Goal: Task Accomplishment & Management: Manage account settings

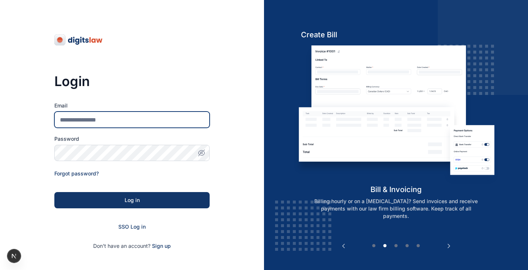
click at [111, 118] on input "Email" at bounding box center [131, 120] width 155 height 16
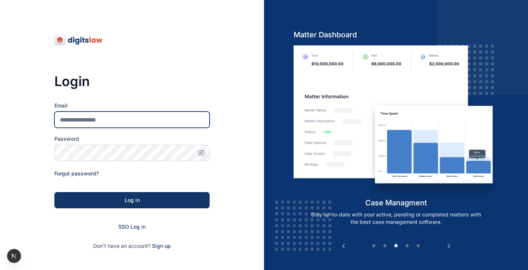
type input "**********"
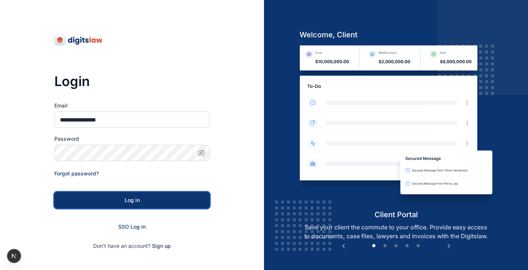
click at [115, 203] on div "Log in" at bounding box center [132, 200] width 132 height 7
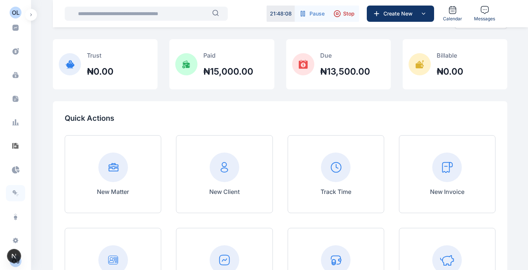
scroll to position [74, 0]
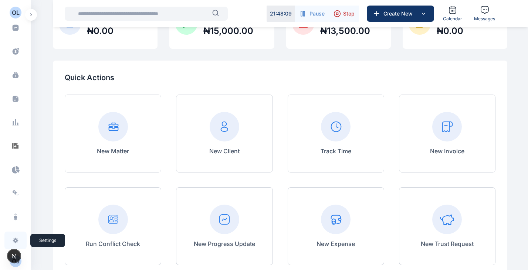
click at [13, 240] on icon at bounding box center [16, 241] width 6 height 6
click at [14, 237] on span at bounding box center [15, 240] width 19 height 16
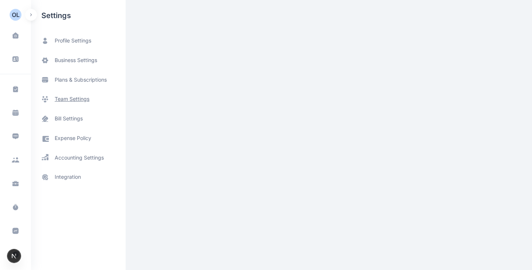
click at [80, 100] on span "team settings" at bounding box center [72, 99] width 35 height 8
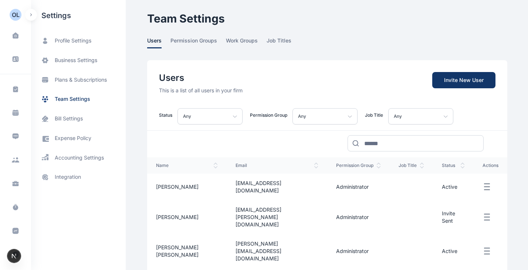
click at [482, 183] on icon "button" at bounding box center [486, 187] width 9 height 9
click at [305, 149] on div at bounding box center [327, 140] width 360 height 21
click at [265, 79] on div "Users This is a list of all users in your firm Invite New User" at bounding box center [327, 77] width 360 height 34
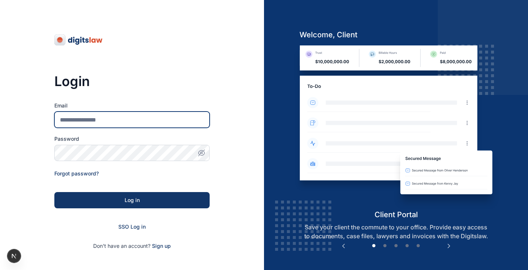
click at [98, 121] on input "Email" at bounding box center [131, 120] width 155 height 16
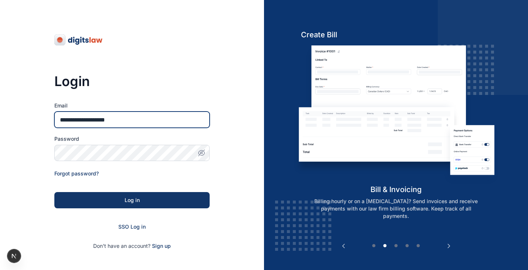
type input "**********"
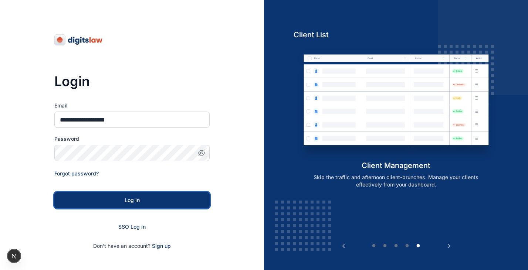
click at [124, 196] on button "Log in" at bounding box center [131, 200] width 155 height 16
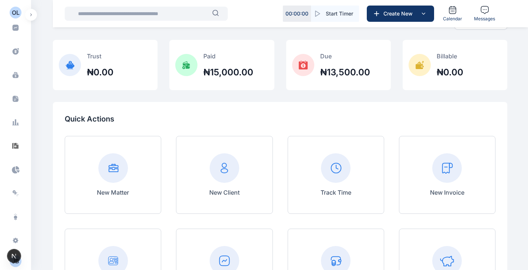
scroll to position [37, 0]
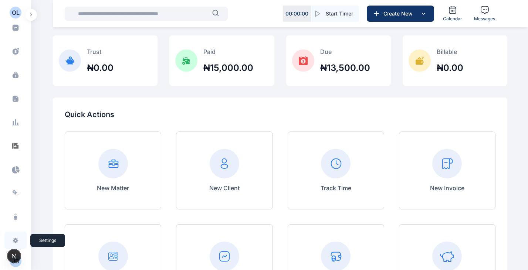
click at [14, 241] on icon at bounding box center [15, 240] width 7 height 7
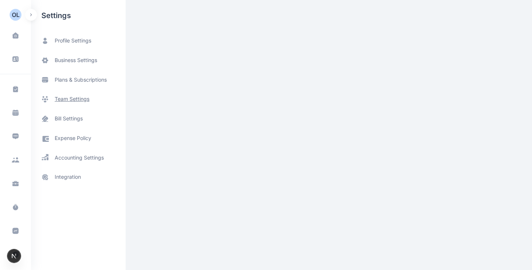
click at [73, 100] on span "team settings" at bounding box center [72, 99] width 35 height 8
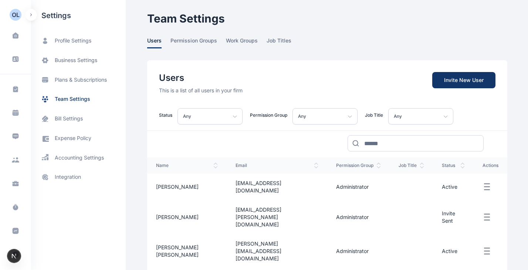
click at [482, 183] on icon "button" at bounding box center [486, 187] width 9 height 9
click at [438, 153] on div "Users This is a list of all users in your firm Invite New User Status Any Any A…" at bounding box center [327, 194] width 360 height 269
click at [482, 247] on icon "button" at bounding box center [486, 251] width 9 height 9
click at [484, 183] on icon "button" at bounding box center [486, 187] width 9 height 9
click at [497, 183] on button "Edit Reset Password Disable User" at bounding box center [490, 187] width 16 height 9
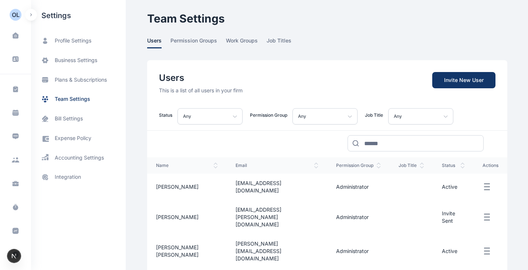
click at [484, 251] on line "button" at bounding box center [486, 251] width 5 height 0
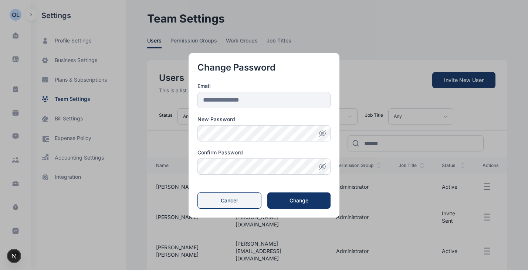
click at [230, 200] on button "Cancel" at bounding box center [229, 201] width 64 height 16
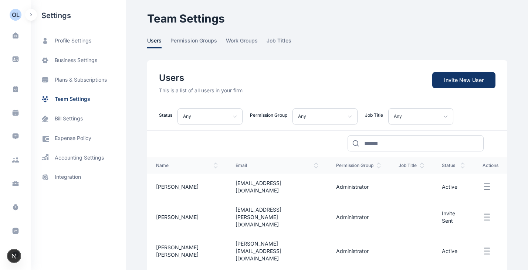
click at [482, 183] on icon "button" at bounding box center [486, 187] width 9 height 9
click at [496, 149] on div at bounding box center [327, 140] width 360 height 21
click at [482, 185] on icon "button" at bounding box center [486, 187] width 9 height 9
click at [454, 154] on div "Users This is a list of all users in your firm Invite New User Status Any Any A…" at bounding box center [327, 194] width 360 height 269
click at [483, 183] on icon "button" at bounding box center [486, 187] width 9 height 9
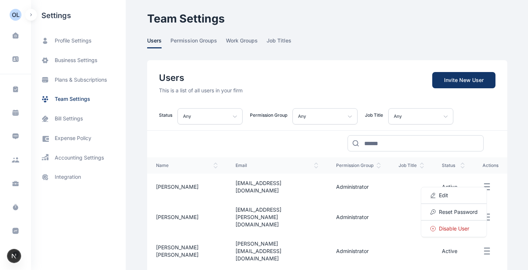
click at [455, 152] on div "Users This is a list of all users in your firm Invite New User Status Any Any A…" at bounding box center [327, 194] width 360 height 269
click at [482, 213] on icon "button" at bounding box center [486, 217] width 9 height 9
click at [498, 213] on button "Edit Resend Invite" at bounding box center [490, 217] width 16 height 9
click at [482, 247] on icon "button" at bounding box center [486, 251] width 9 height 9
click at [505, 206] on td at bounding box center [490, 217] width 34 height 34
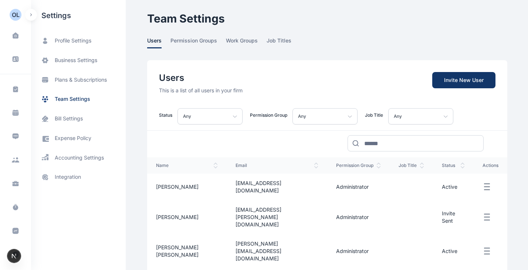
click at [484, 251] on line "button" at bounding box center [486, 251] width 5 height 0
click at [499, 189] on td at bounding box center [490, 187] width 34 height 27
click at [484, 184] on line "button" at bounding box center [486, 184] width 5 height 0
click at [502, 200] on td at bounding box center [490, 217] width 34 height 34
click at [483, 247] on icon "button" at bounding box center [486, 251] width 9 height 9
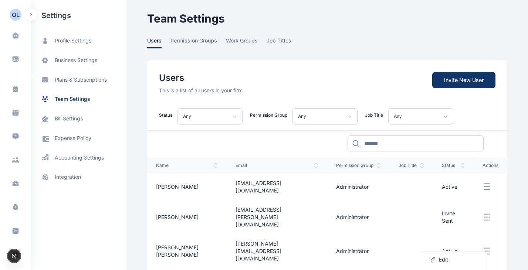
click at [482, 184] on icon "button" at bounding box center [486, 187] width 9 height 9
click at [505, 234] on td at bounding box center [490, 251] width 34 height 34
click at [482, 247] on icon "button" at bounding box center [486, 251] width 9 height 9
click at [498, 234] on td "Edit Reset Password" at bounding box center [490, 251] width 34 height 34
click at [265, 146] on div at bounding box center [327, 140] width 360 height 21
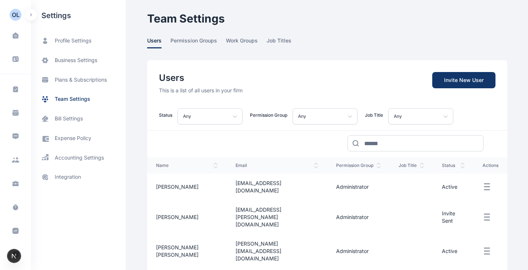
click at [494, 31] on main "J B J B James Bond Oluseyi Ltd Dashboard dashboard Conflict-Check conflict chec…" at bounding box center [327, 178] width 361 height 357
click at [482, 184] on icon "button" at bounding box center [486, 187] width 9 height 9
click at [381, 67] on div "Users This is a list of all users in your firm Invite New User" at bounding box center [327, 77] width 360 height 34
click at [482, 184] on icon "button" at bounding box center [486, 187] width 9 height 9
click at [453, 208] on span "Reset Password" at bounding box center [458, 211] width 39 height 7
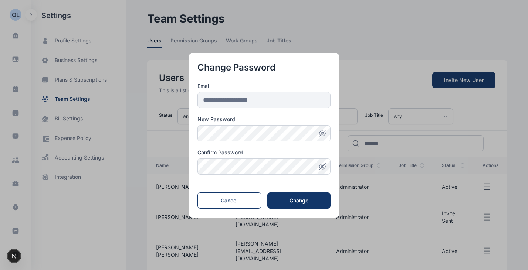
click at [456, 30] on button "button" at bounding box center [264, 135] width 528 height 270
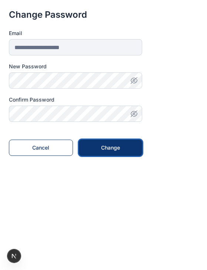
click at [108, 146] on div "Change" at bounding box center [111, 147] width 40 height 7
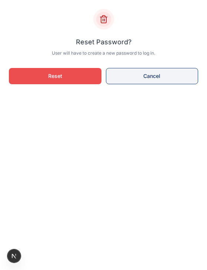
click at [149, 79] on button "Cancel" at bounding box center [152, 76] width 92 height 16
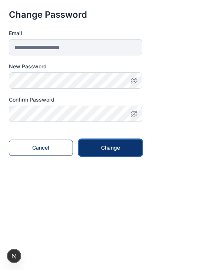
click at [101, 147] on div "Change" at bounding box center [111, 147] width 40 height 7
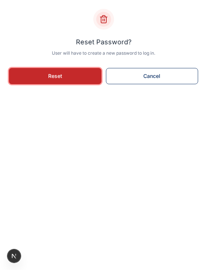
click at [84, 73] on button "Reset" at bounding box center [55, 76] width 92 height 16
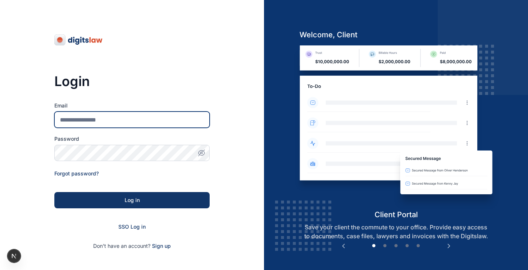
click at [116, 122] on input "Email" at bounding box center [131, 120] width 155 height 16
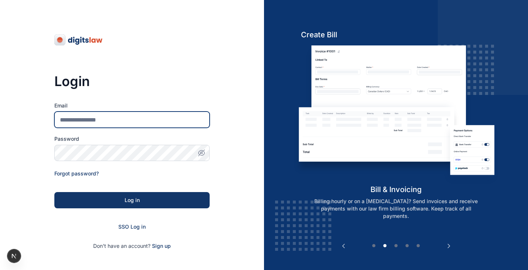
type input "**********"
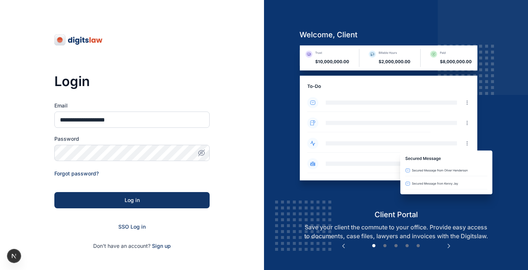
click at [200, 153] on icon "button" at bounding box center [201, 152] width 7 height 7
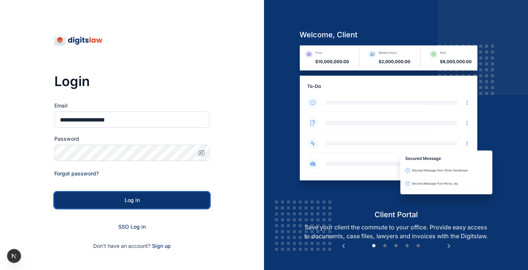
click at [173, 202] on div "Log in" at bounding box center [132, 200] width 132 height 7
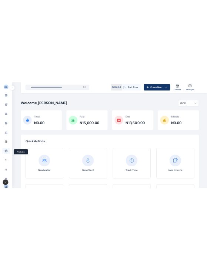
scroll to position [203, 0]
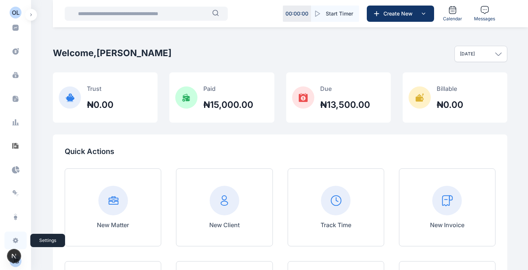
click at [16, 238] on icon at bounding box center [15, 240] width 7 height 7
click at [15, 240] on icon at bounding box center [16, 241] width 6 height 6
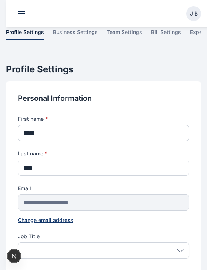
scroll to position [37, 0]
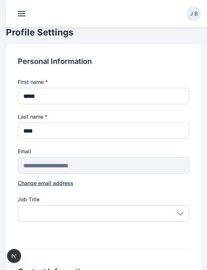
click at [17, 11] on header "[PERSON_NAME]" at bounding box center [109, 13] width 207 height 27
click at [22, 13] on button at bounding box center [21, 13] width 7 height 5
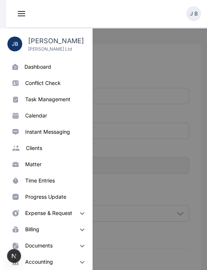
click at [123, 69] on div at bounding box center [109, 163] width 207 height 270
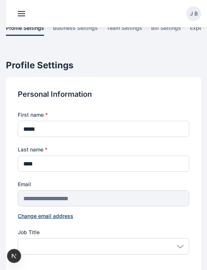
scroll to position [0, 0]
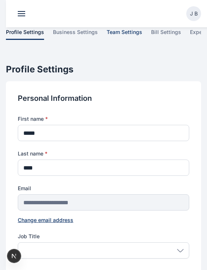
click at [129, 33] on span "team settings" at bounding box center [123, 33] width 35 height 11
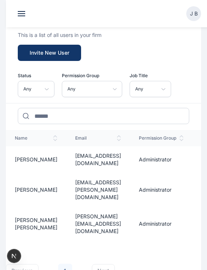
scroll to position [111, 0]
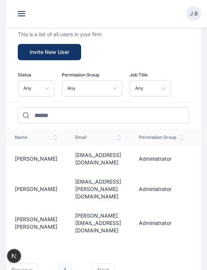
click at [19, 72] on div "Users This is a list of all users in your firm Invite New User Status Any Any A…" at bounding box center [103, 151] width 195 height 290
